Goal: Information Seeking & Learning: Learn about a topic

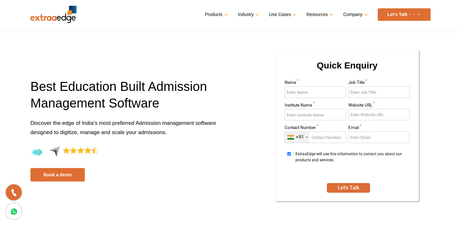
click at [142, 128] on p "Discover the edge of India’s most preferred Admission management software desig…" at bounding box center [127, 132] width 195 height 28
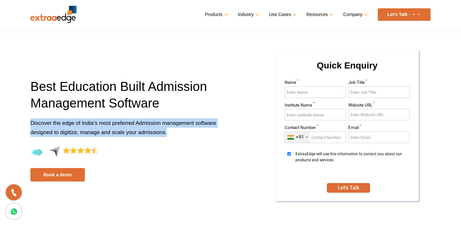
click at [142, 128] on p "Discover the edge of India’s most preferred Admission management software desig…" at bounding box center [127, 132] width 195 height 28
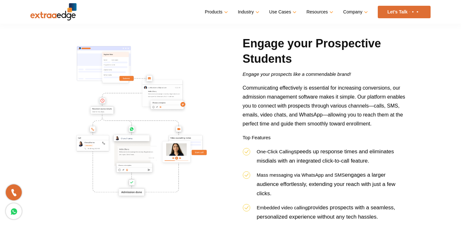
scroll to position [599, 0]
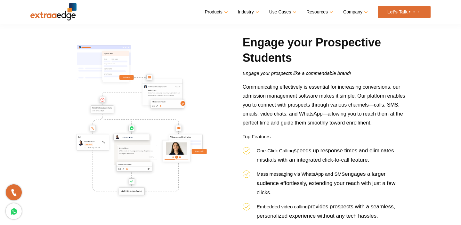
click at [138, 159] on img at bounding box center [139, 121] width 173 height 173
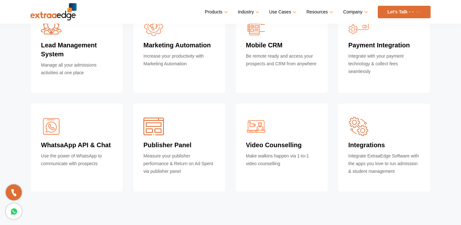
scroll to position [2004, 0]
